Goal: Use online tool/utility: Utilize a website feature to perform a specific function

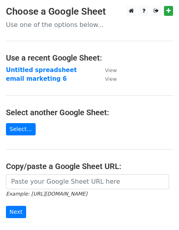
scroll to position [74, 0]
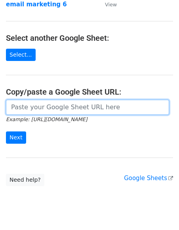
click at [42, 105] on input "url" at bounding box center [87, 107] width 163 height 15
paste input "L'Ipsumdolö Sit | Ametco ad elitse d Eiusmodte Incididu ut L Etdolorema al̂eni…"
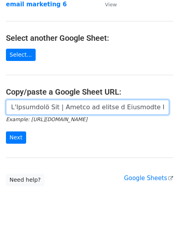
scroll to position [0, 2799]
type input "L'Ipsumdolö Sit | Ametco ad elitse d Eiusmodte Incididu ut L Etdolorema al̂eni…"
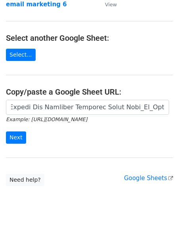
scroll to position [0, 0]
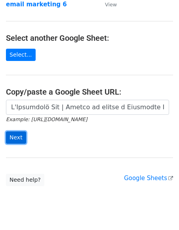
click at [21, 141] on input "Next" at bounding box center [16, 137] width 20 height 12
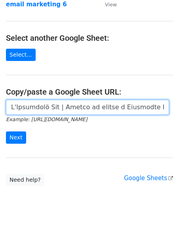
click at [101, 107] on input "url" at bounding box center [87, 107] width 163 height 15
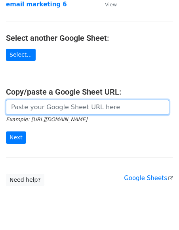
paste input "[URL][DOMAIN_NAME]"
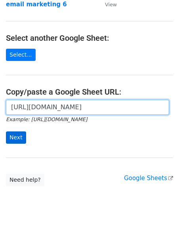
type input "[URL][DOMAIN_NAME]"
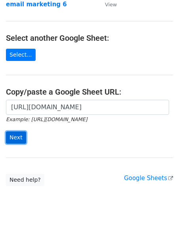
click at [14, 136] on input "Next" at bounding box center [16, 137] width 20 height 12
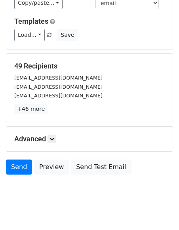
scroll to position [109, 0]
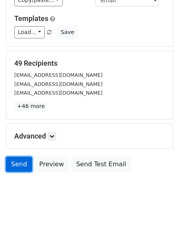
click at [16, 157] on link "Send" at bounding box center [19, 164] width 26 height 15
